Goal: Find specific page/section: Find specific page/section

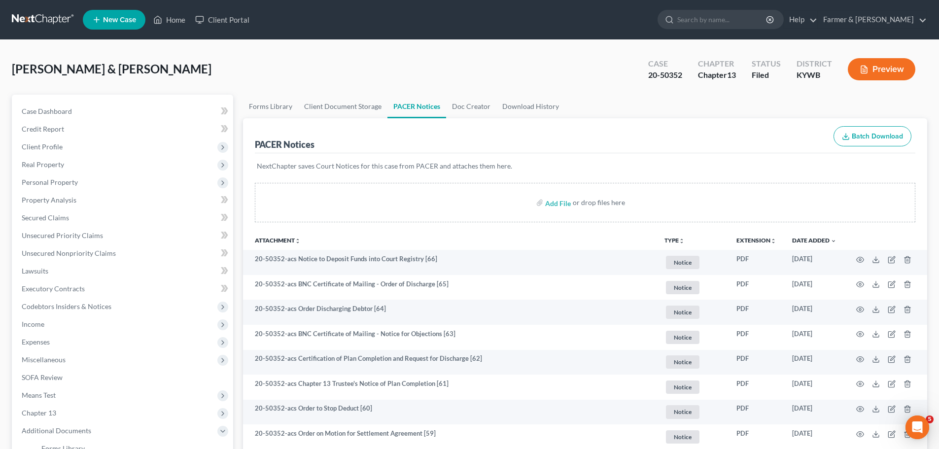
click at [34, 22] on link at bounding box center [43, 20] width 63 height 18
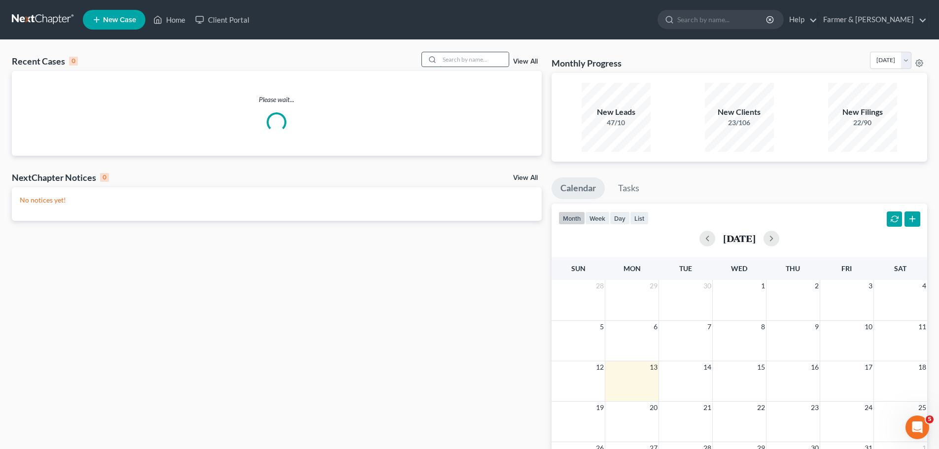
click at [481, 63] on input "search" at bounding box center [474, 59] width 69 height 14
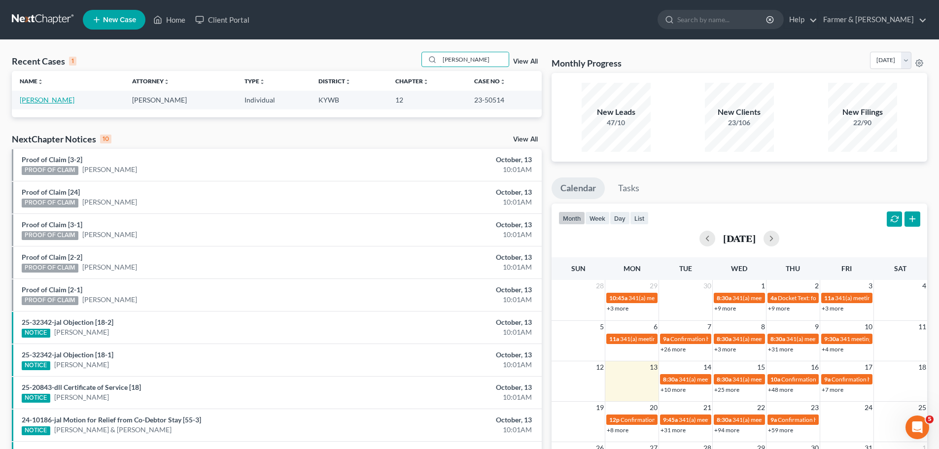
type input "[PERSON_NAME]"
click at [47, 102] on link "[PERSON_NAME]" at bounding box center [47, 100] width 55 height 8
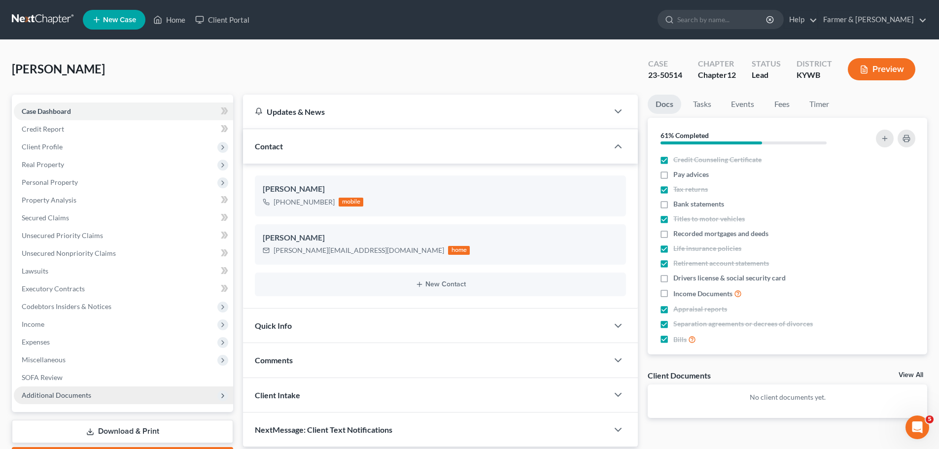
click at [66, 397] on span "Additional Documents" at bounding box center [57, 395] width 70 height 8
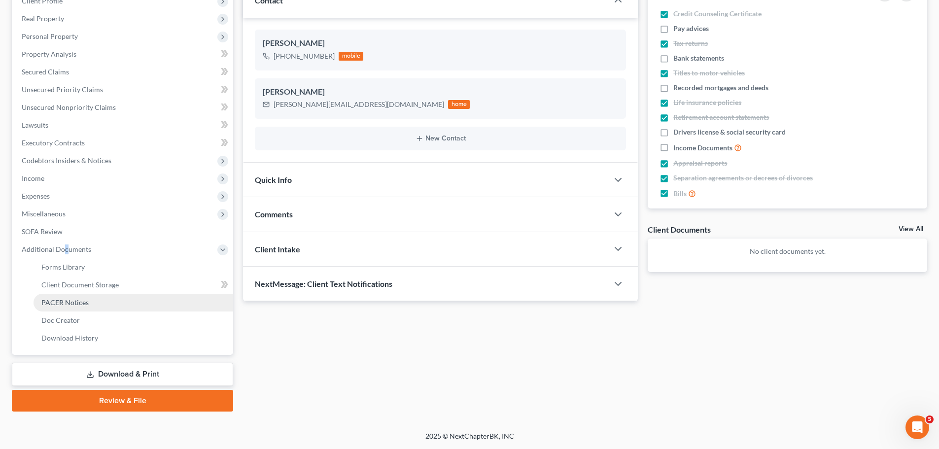
click at [77, 300] on span "PACER Notices" at bounding box center [64, 302] width 47 height 8
